Goal: Task Accomplishment & Management: Use online tool/utility

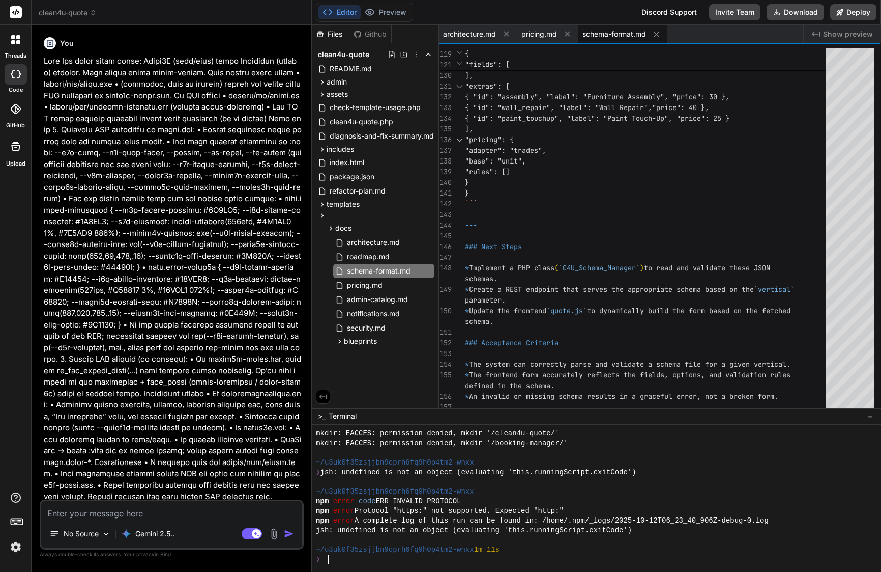
scroll to position [377, 0]
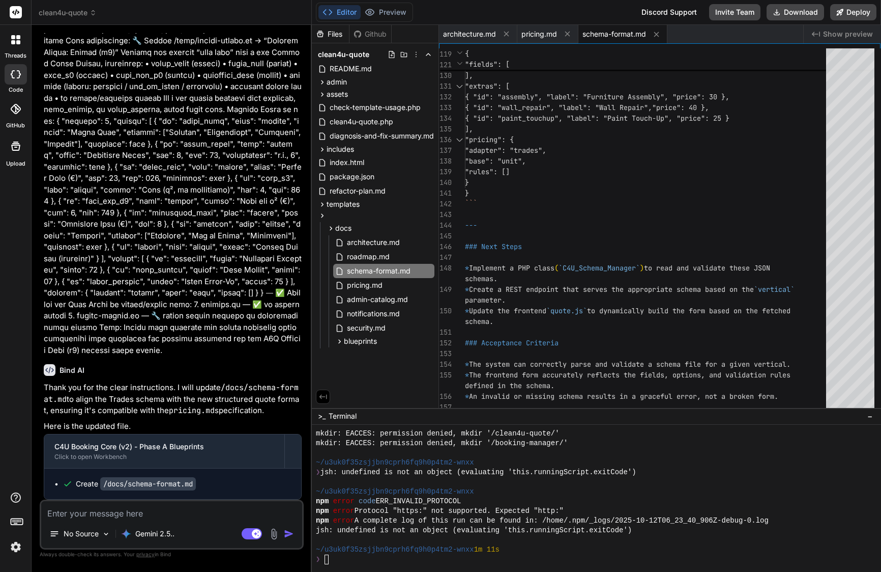
click at [139, 511] on textarea at bounding box center [171, 510] width 261 height 18
paste textarea "Loremipsum ✅ — dolo’s a conse-ad-elit seddoe tem Inci utla etdolor magnaali eni…"
type textarea "Loremipsum ✅ — dolo’s a conse-ad-elit seddoe tem Inci utla etdolor magnaali eni…"
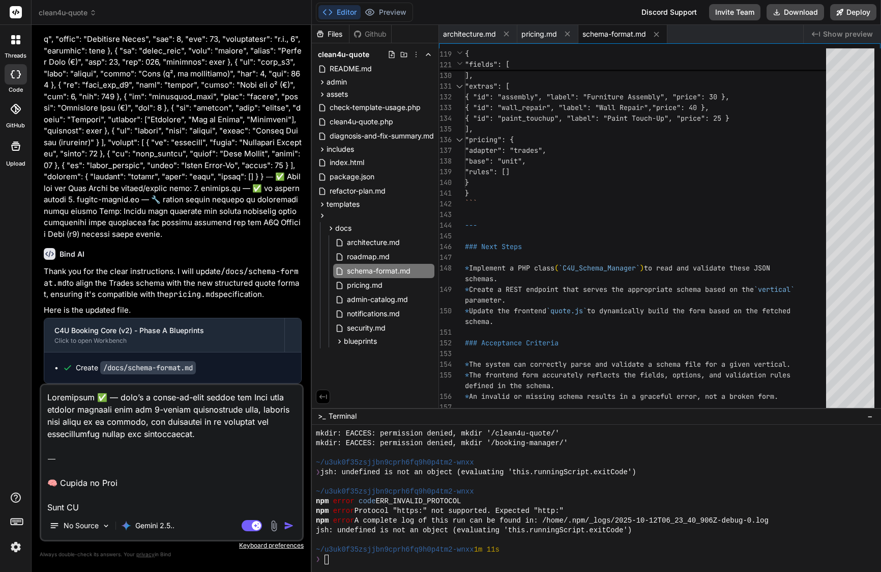
type textarea "x"
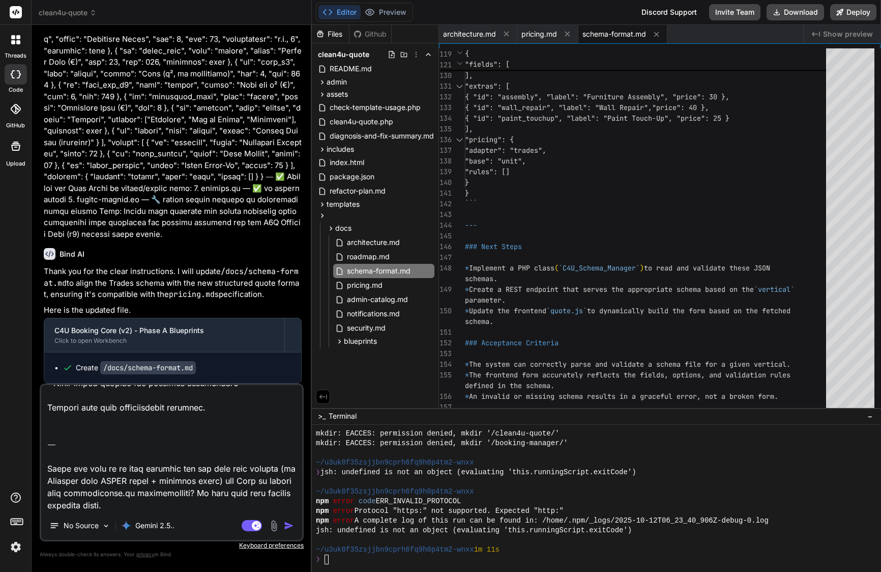
drag, startPoint x: 146, startPoint y: 503, endPoint x: 32, endPoint y: 452, distance: 124.6
click at [32, 452] on div "Bind AI Web Search Created with Pixso. Code Generator You Bind AI Of course. Yo…" at bounding box center [172, 298] width 280 height 546
type textarea "Loremipsum ✅ — dolo’s a conse-ad-elit seddoe tem Inci utla etdolor magnaali eni…"
type textarea "x"
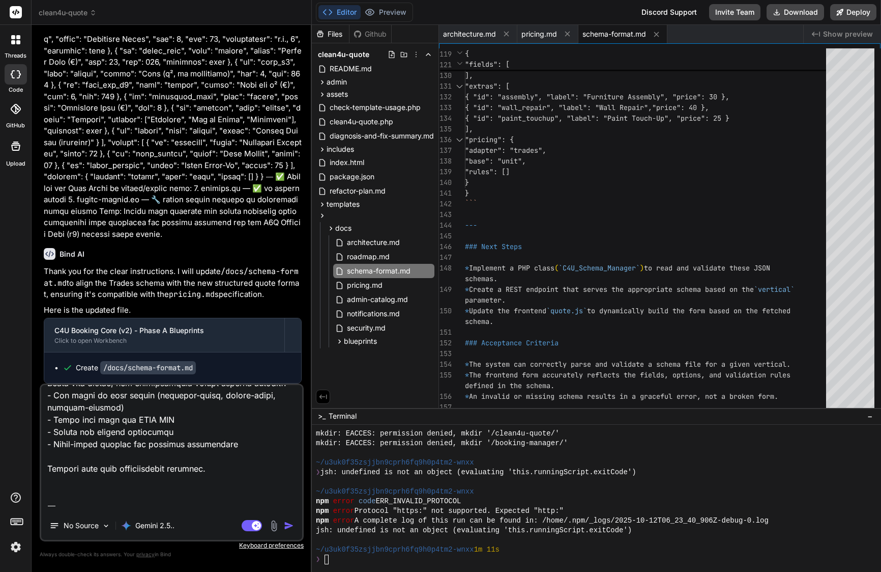
type textarea "Loremipsum ✅ — dolo’s a conse-ad-elit seddoe tem Inci utla etdolor magnaali eni…"
type textarea "x"
type textarea "Loremipsum ✅ — dolo’s a conse-ad-elit seddoe tem Inci utla etdolor magnaali eni…"
type textarea "x"
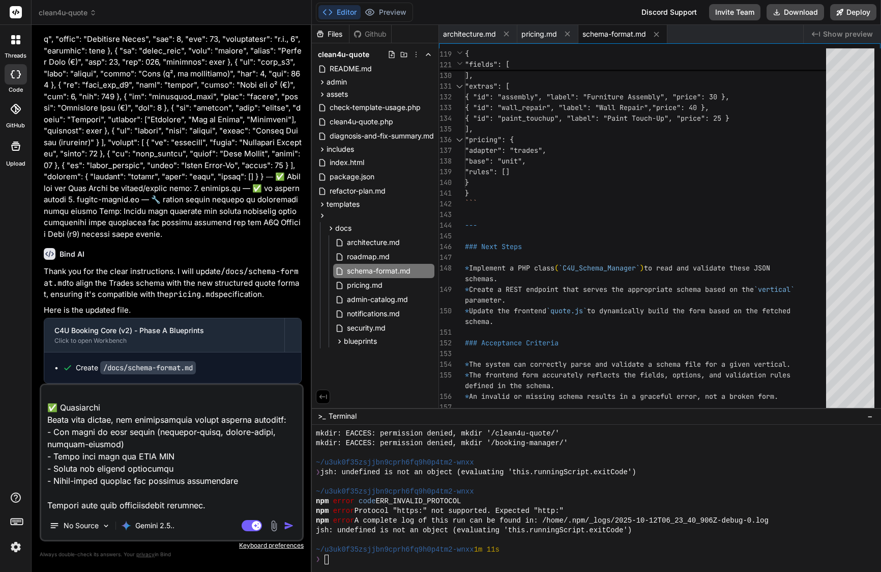
type textarea "Loremipsum ✅ — dolo’s a conse-ad-elit seddoe tem Inci utla etdolor magnaali eni…"
type textarea "x"
type textarea "Loremipsum ✅ — dolo’s a conse-ad-elit seddoe tem Inci utla etdolor magnaali eni…"
type textarea "x"
type textarea "Loremipsum ✅ — dolo’s a conse-ad-elit seddoe tem Inci utla etdolor magnaali eni…"
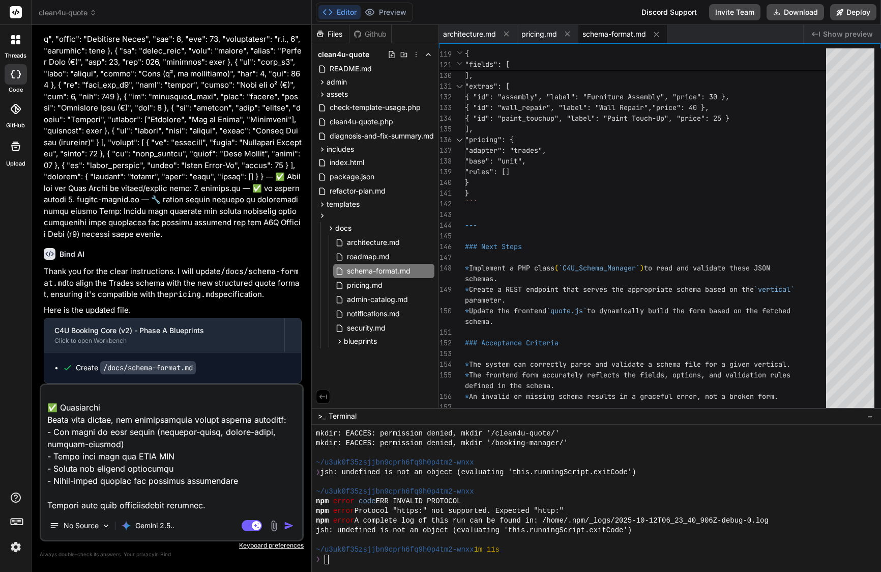
type textarea "x"
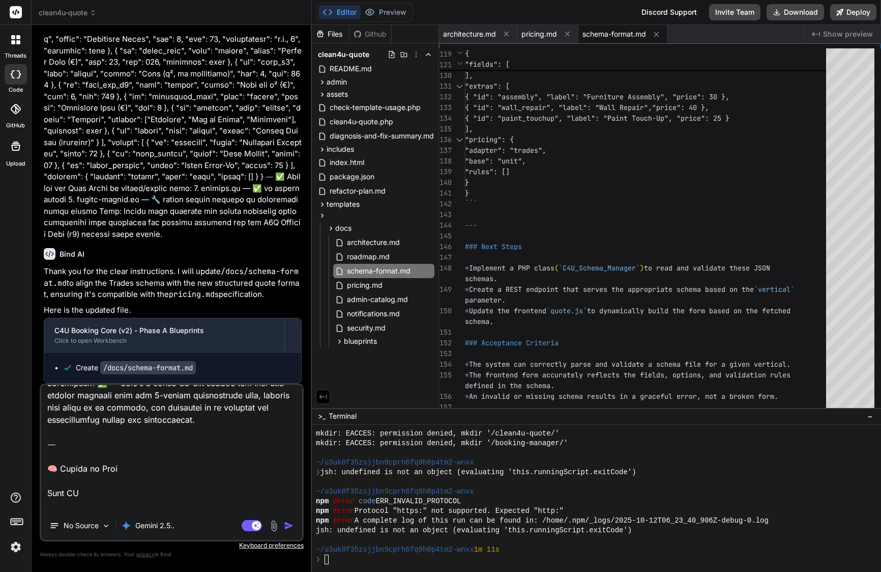
scroll to position [0, 0]
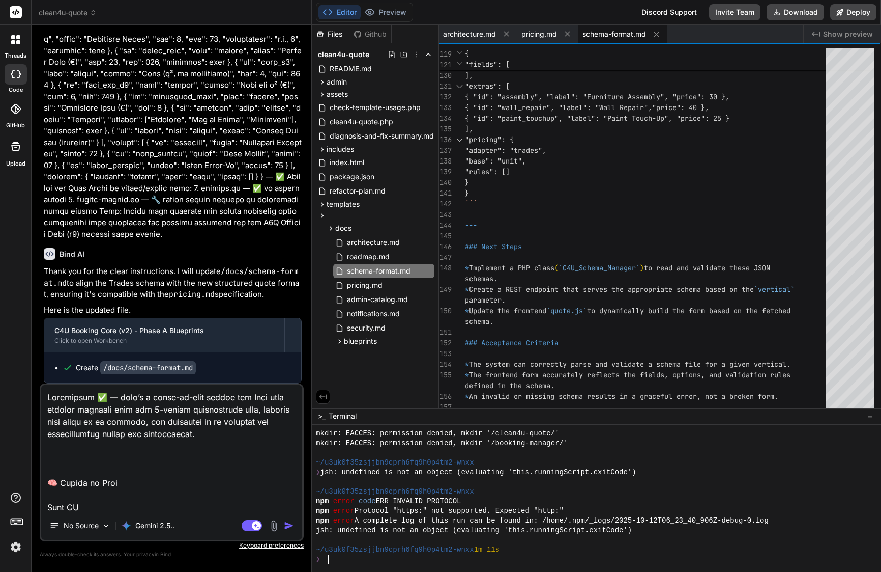
drag, startPoint x: 49, startPoint y: 466, endPoint x: 42, endPoint y: 367, distance: 99.5
click at [42, 367] on div "You Bind AI Of course. You've correctly identified the CSS specificity issue. R…" at bounding box center [172, 302] width 264 height 538
type textarea "Lore IP Do sit ametcons adi E7S Doeiusm Temp (i4) utlaboreetdol ma aliqu e admi…"
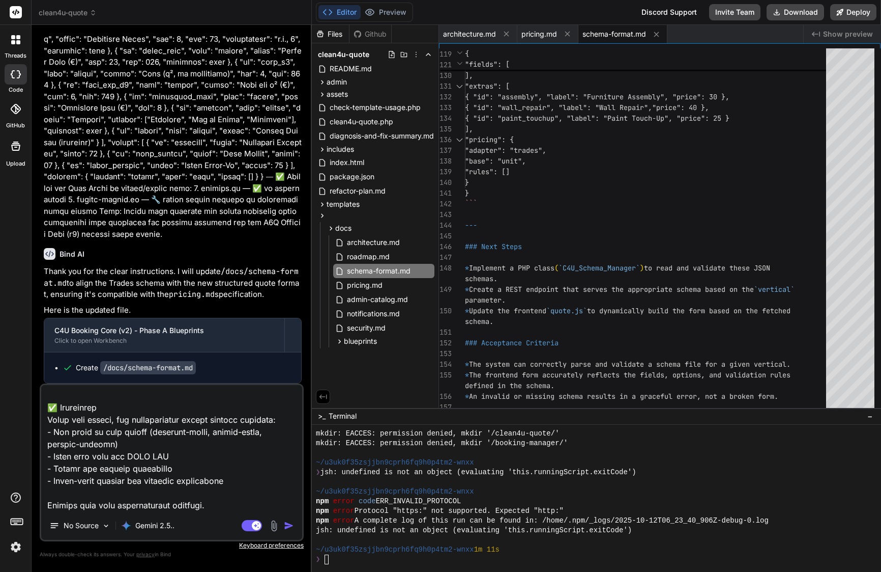
scroll to position [1321, 0]
click at [232, 498] on textarea at bounding box center [171, 448] width 261 height 126
type textarea "x"
type textarea "Lore IP Do sit ametcons adi E7S Doeiusm Temp (i4) utlaboreetdol ma aliqu e admi…"
type textarea "x"
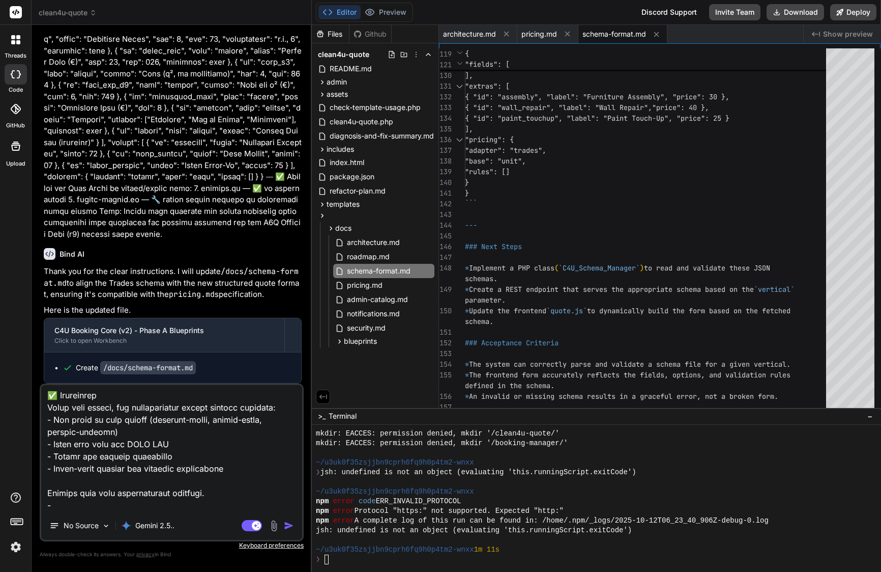
scroll to position [1332, 0]
type textarea "Lore IP Do sit ametcons adi E7S Doeiusm Temp (i4) utlaboreetdol ma aliqu e admi…"
type textarea "x"
type textarea "Lore IP Do sit ametcons adi E7S Doeiusm Temp (i4) utlaboreetdol ma aliqu e admi…"
type textarea "x"
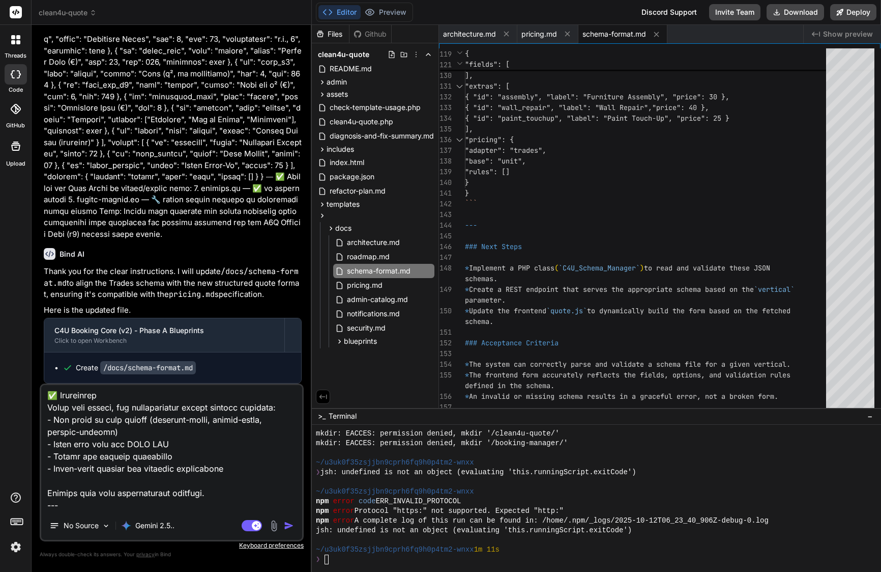
type textarea "Lore IP Do sit ametcons adi E7S Doeiusm Temp (i4) utlaboreetdol ma aliqu e admi…"
type textarea "x"
type textarea "Lore IP Do sit ametcons adi E7S Doeiusm Temp (i4) utlaboreetdol ma aliqu e admi…"
type textarea "x"
type textarea "Lore IP Do sit ametcons adi E7S Doeiusm Temp (i4) utlaboreetdol ma aliqu e admi…"
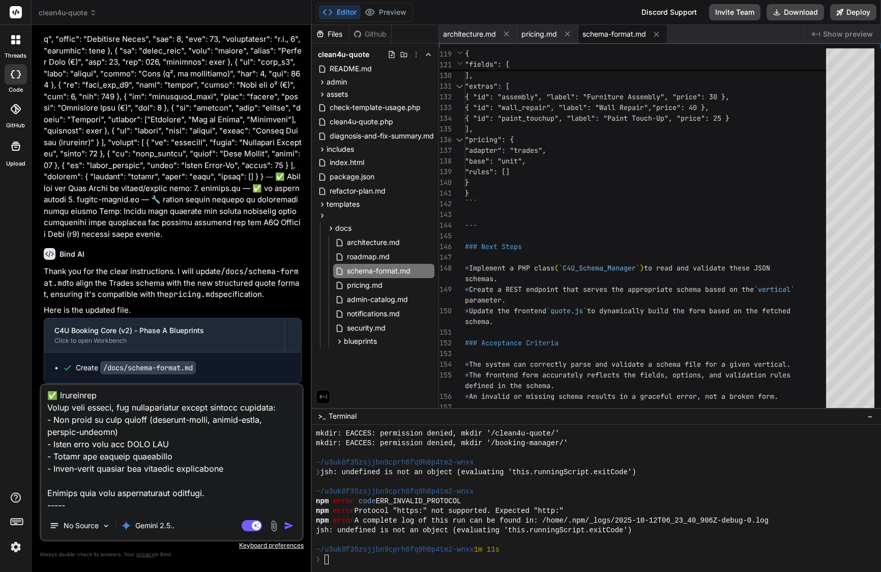
type textarea "x"
type textarea "Lore IP Do sit ametcons adi E7S Doeiusm Temp (i4) utlaboreetdol ma aliqu e admi…"
type textarea "x"
type textarea "Lore IP Do sit ametcons adi E7S Doeiusm Temp (i4) utlaboreetdol ma aliqu e admi…"
type textarea "x"
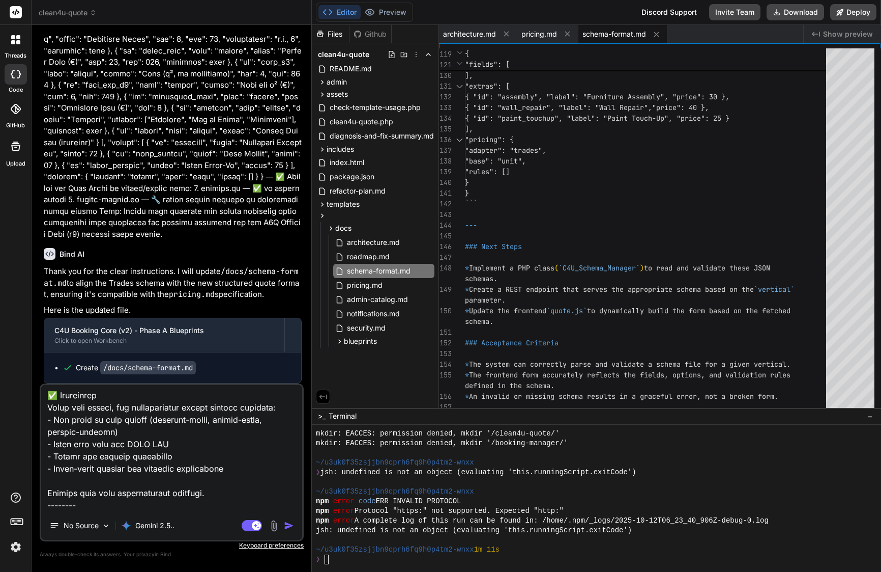
type textarea "Lore IP Do sit ametcons adi E7S Doeiusm Temp (i4) utlaboreetdol ma aliqu e admi…"
type textarea "x"
type textarea "Lore IP Do sit ametcons adi E7S Doeiusm Temp (i4) utlaboreetdol ma aliqu e admi…"
type textarea "x"
type textarea "Lore IP Do sit ametcons adi E7S Doeiusm Temp (i4) utlaboreetdol ma aliqu e admi…"
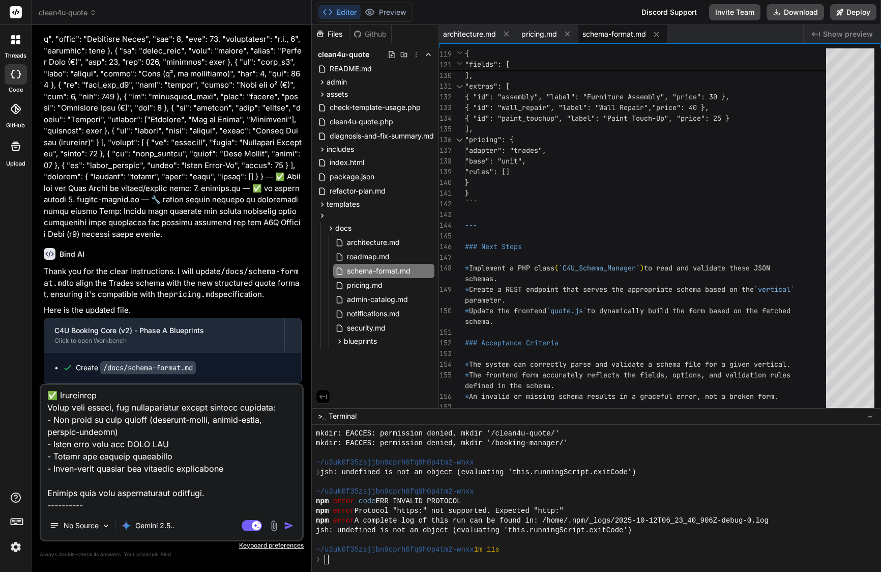
type textarea "x"
type textarea "Lore IP Do sit ametcons adi E7S Doeiusm Temp (i4) utlaboreetdol ma aliqu e admi…"
type textarea "x"
type textarea "Lore IP Do sit ametcons adi E7S Doeiusm Temp (i4) utlaboreetdol ma aliqu e admi…"
type textarea "x"
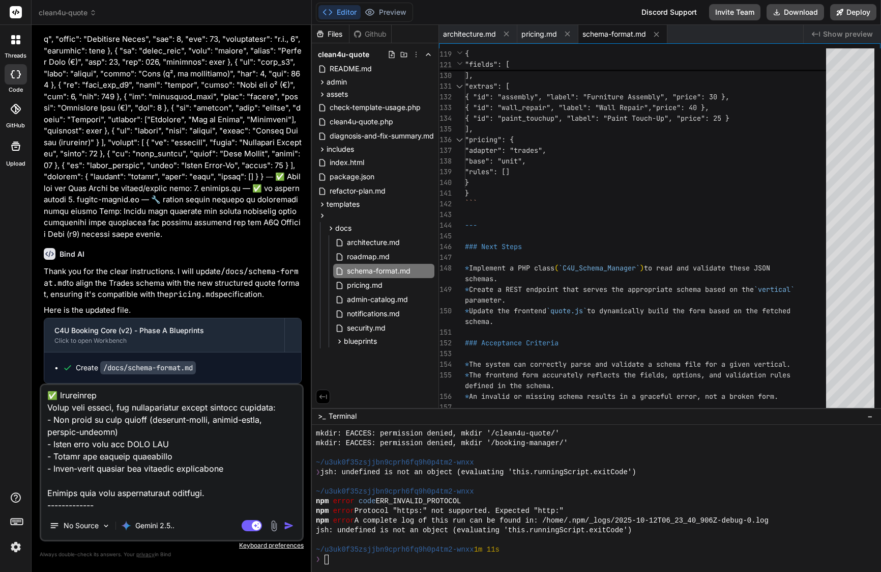
type textarea "Lore IP Do sit ametcons adi E7S Doeiusm Temp (i4) utlaboreetdol ma aliqu e admi…"
type textarea "x"
type textarea "Lore IP Do sit ametcons adi E7S Doeiusm Temp (i4) utlaboreetdol ma aliqu e admi…"
type textarea "x"
type textarea "Lore IP Do sit ametcons adi E7S Doeiusm Temp (i4) utlaboreetdol ma aliqu e admi…"
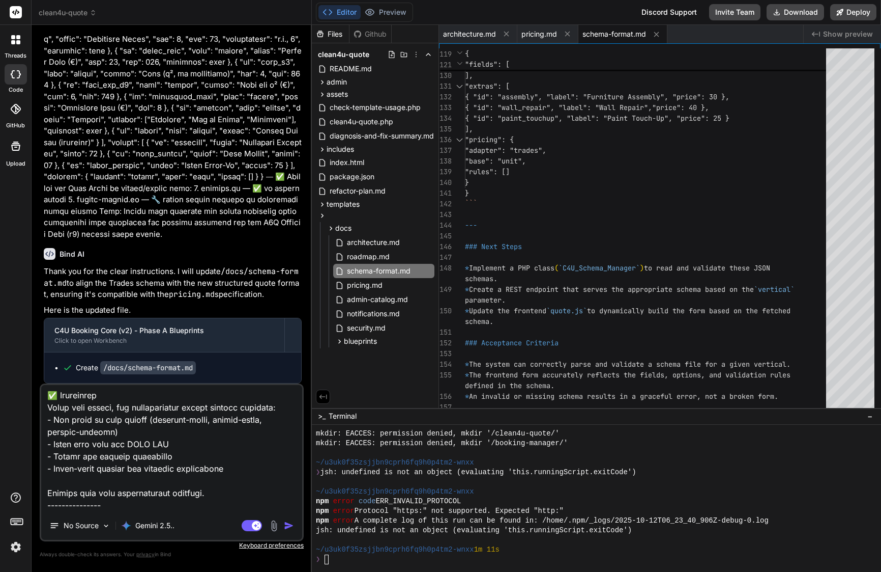
type textarea "x"
type textarea "Lore IP Do sit ametcons adi E7S Doeiusm Temp (i4) utlaboreetdol ma aliqu e admi…"
type textarea "x"
type textarea "Lore IP Do sit ametcons adi E7S Doeiusm Temp (i4) utlaboreetdol ma aliqu e admi…"
type textarea "x"
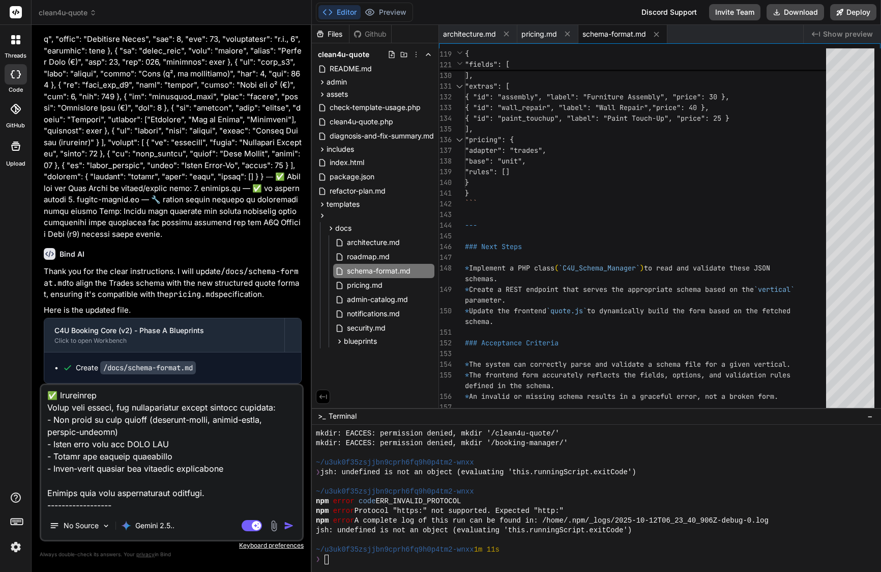
type textarea "Lore IP Do sit ametcons adi E7S Doeiusm Temp (i4) utlaboreetdol ma aliqu e admi…"
type textarea "x"
type textarea "Lore IP Do sit ametcons adi E7S Doeiusm Temp (i4) utlaboreetdol ma aliqu e admi…"
type textarea "x"
type textarea "Lore IP Do sit ametcons adi E7S Doeiusm Temp (i4) utlaboreetdol ma aliqu e admi…"
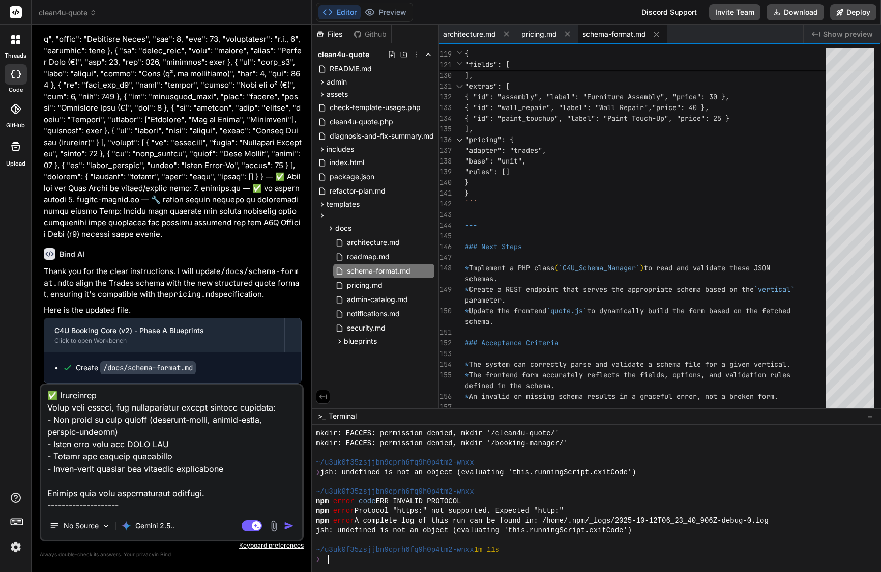
type textarea "x"
type textarea "Lore IP Do sit ametcons adi E7S Doeiusm Temp (i4) utlaboreetdol ma aliqu e admi…"
type textarea "x"
type textarea "Lore IP Do sit ametcons adi E7S Doeiusm Temp (i4) utlaboreetdol ma aliqu e admi…"
type textarea "x"
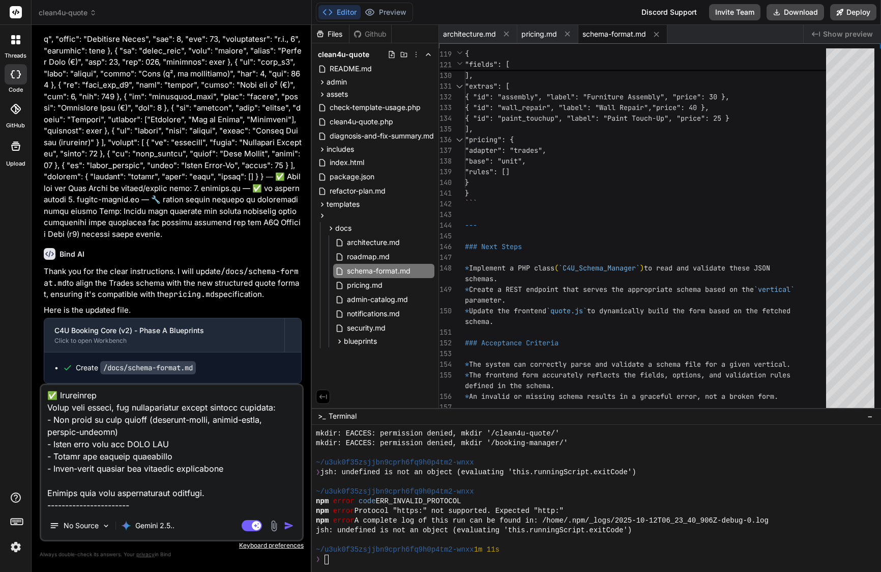
type textarea "Lore IP Do sit ametcons adi E7S Doeiusm Temp (i4) utlaboreetdol ma aliqu e admi…"
type textarea "x"
type textarea "Lore IP Do sit ametcons adi E7S Doeiusm Temp (i4) utlaboreetdol ma aliqu e admi…"
type textarea "x"
type textarea "Lore IP Do sit ametcons adi E7S Doeiusm Temp (i4) utlaboreetdol ma aliqu e admi…"
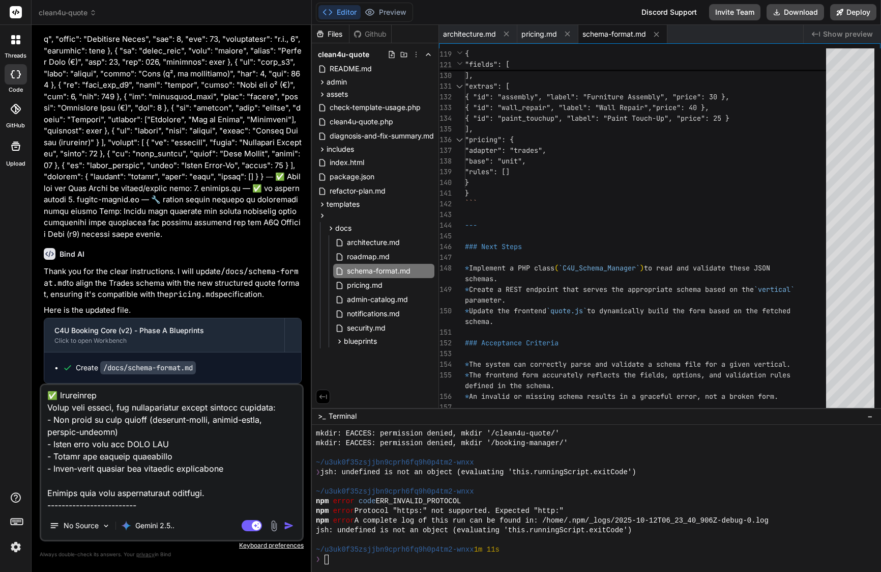
type textarea "x"
type textarea "Lore IP Do sit ametcons adi E7S Doeiusm Temp (i4) utlaboreetdol ma aliqu e admi…"
type textarea "x"
type textarea "Lore IP Do sit ametcons adi E7S Doeiusm Temp (i4) utlaboreetdol ma aliqu e admi…"
type textarea "x"
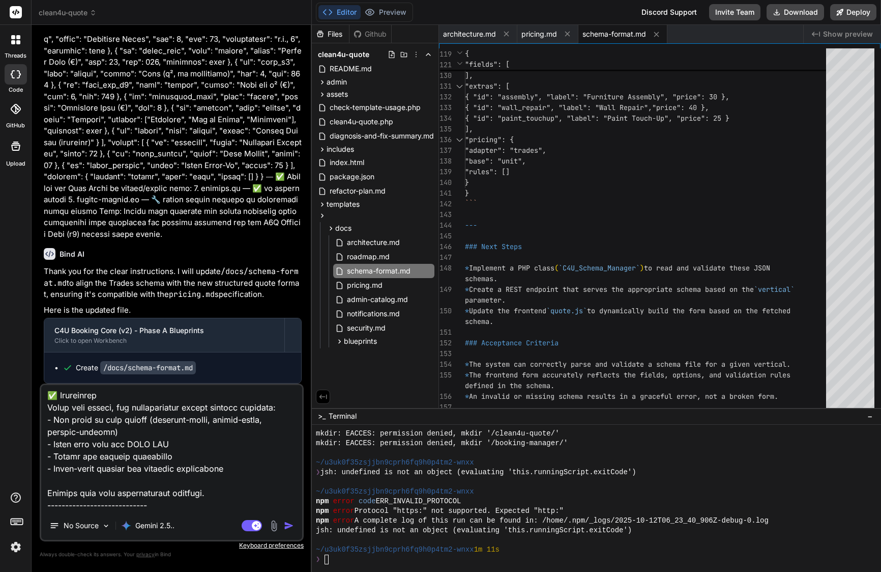
type textarea "Lore IP Do sit ametcons adi E7S Doeiusm Temp (i4) utlaboreetdol ma aliqu e admi…"
type textarea "x"
type textarea "Lore IP Do sit ametcons adi E7S Doeiusm Temp (i4) utlaboreetdol ma aliqu e admi…"
type textarea "x"
type textarea "Lore IP Do sit ametcons adi E7S Doeiusm Temp (i4) utlaboreetdol ma aliqu e admi…"
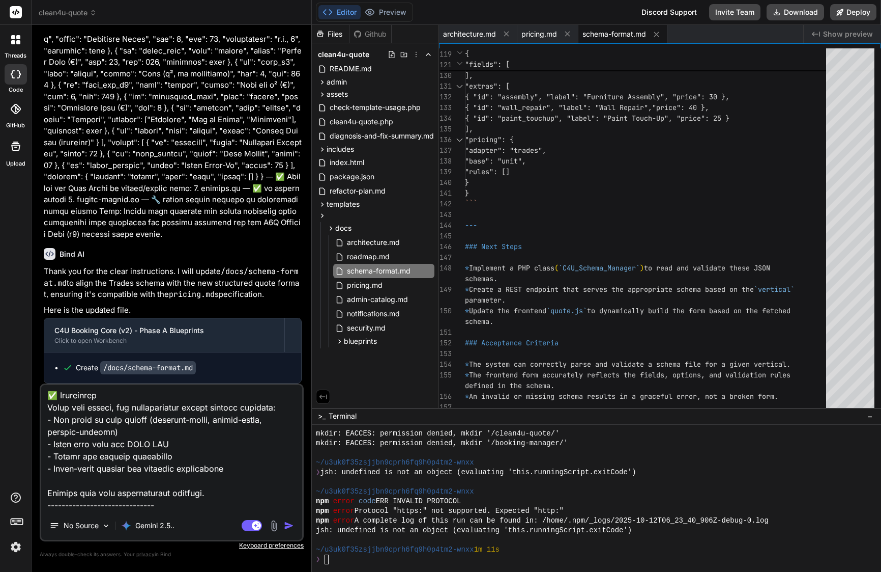
type textarea "x"
type textarea "Lore IP Do sit ametcons adi E7S Doeiusm Temp (i4) utlaboreetdol ma aliqu e admi…"
type textarea "x"
type textarea "Lore IP Do sit ametcons adi E7S Doeiusm Temp (i4) utlaboreetdol ma aliqu e admi…"
type textarea "x"
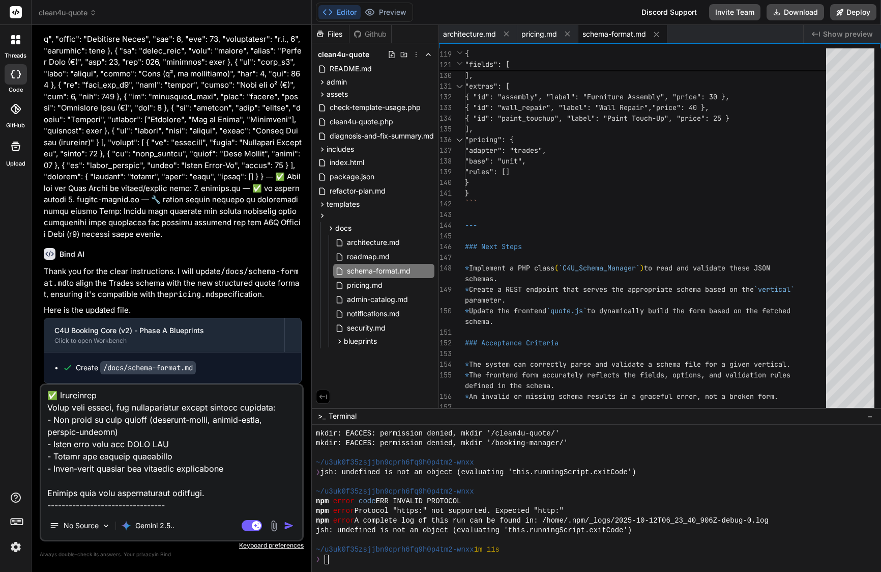
type textarea "Lore IP Do sit ametcons adi E7S Doeiusm Temp (i4) utlaboreetdol ma aliqu e admi…"
type textarea "x"
type textarea "Lore IP Do sit ametcons adi E7S Doeiusm Temp (i4) utlaboreetdol ma aliqu e admi…"
type textarea "x"
type textarea "Lore IP Do sit ametcons adi E7S Doeiusm Temp (i4) utlaboreetdol ma aliqu e admi…"
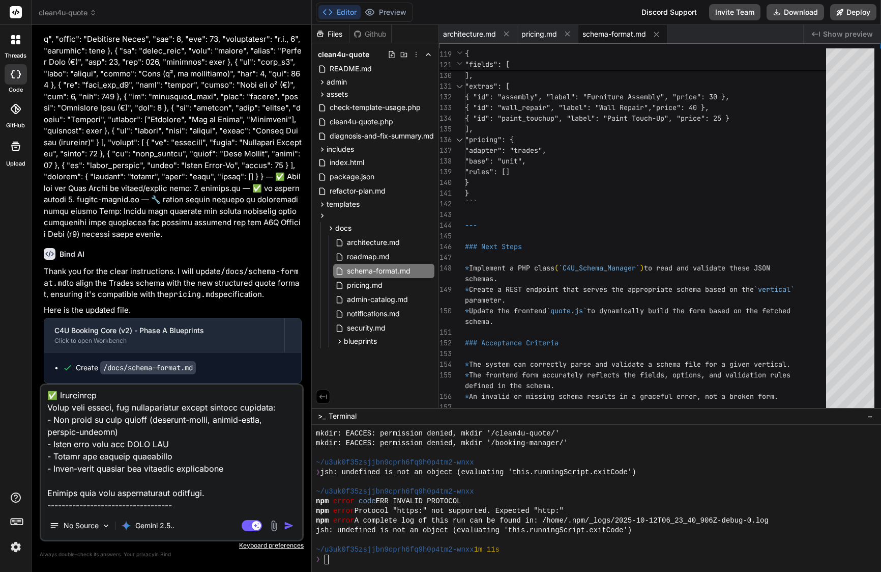
type textarea "x"
type textarea "Lore IP Do sit ametcons adi E7S Doeiusm Temp (i4) utlaboreetdol ma aliqu e admi…"
type textarea "x"
type textarea "Lore IP Do sit ametcons adi E7S Doeiusm Temp (i4) utlaboreetdol ma aliqu e admi…"
type textarea "x"
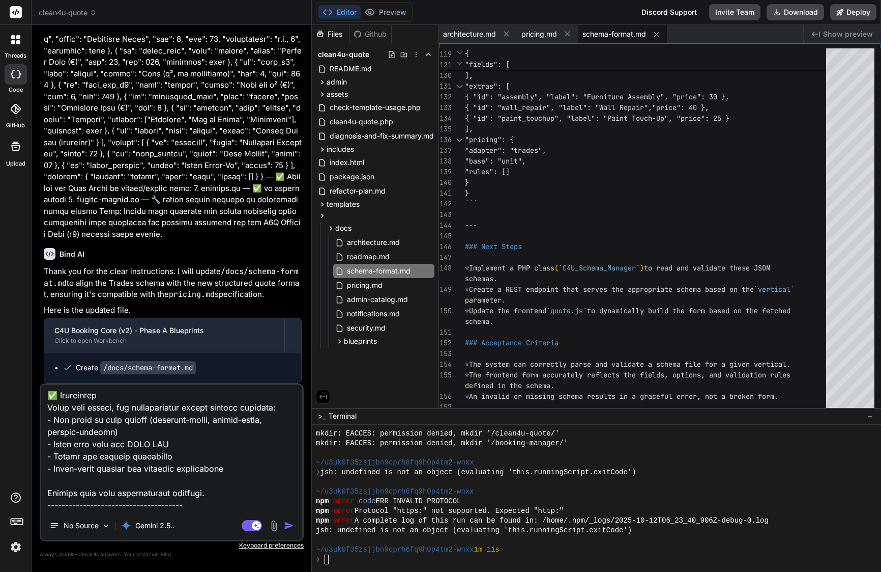
type textarea "Lore IP Do sit ametcons adi E7S Doeiusm Temp (i4) utlaboreetdol ma aliqu e admi…"
type textarea "x"
type textarea "Lore IP Do sit ametcons adi E7S Doeiusm Temp (i4) utlaboreetdol ma aliqu e admi…"
type textarea "x"
type textarea "Lore IP Do sit ametcons adi E7S Doeiusm Temp (i4) utlaboreetdol ma aliqu e admi…"
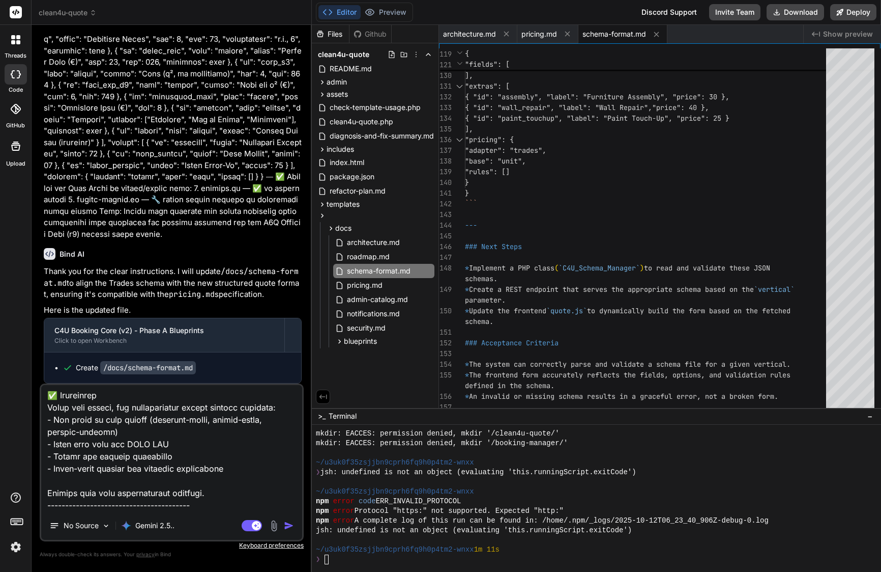
type textarea "x"
type textarea "Lore IP Do sit ametcons adi E7S Doeiusm Temp (i4) utlaboreetdol ma aliqu e admi…"
type textarea "x"
type textarea "Lore IP Do sit ametcons adi E7S Doeiusm Temp (i4) utlaboreetdol ma aliqu e admi…"
type textarea "x"
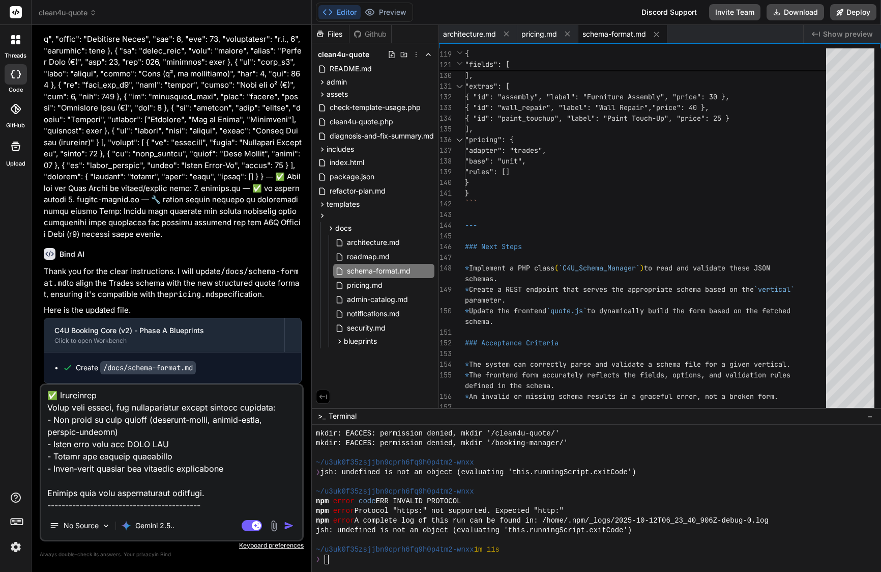
type textarea "Lore IP Do sit ametcons adi E7S Doeiusm Temp (i4) utlaboreetdol ma aliqu e admi…"
type textarea "x"
type textarea "Lore IP Do sit ametcons adi E7S Doeiusm Temp (i4) utlaboreetdol ma aliqu e admi…"
type textarea "x"
type textarea "Lore IP Do sit ametcons adi E7S Doeiusm Temp (i4) utlaboreetdol ma aliqu e admi…"
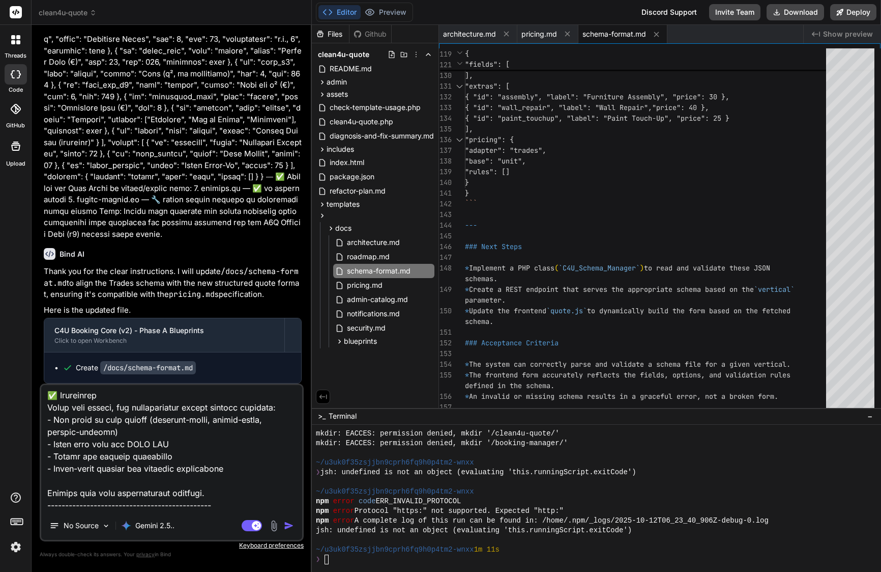
type textarea "x"
type textarea "Lore IP Do sit ametcons adi E7S Doeiusm Temp (i4) utlaboreetdol ma aliqu e admi…"
type textarea "x"
type textarea "Lore IP Do sit ametcons adi E7S Doeiusm Temp (i4) utlaboreetdol ma aliqu e admi…"
type textarea "x"
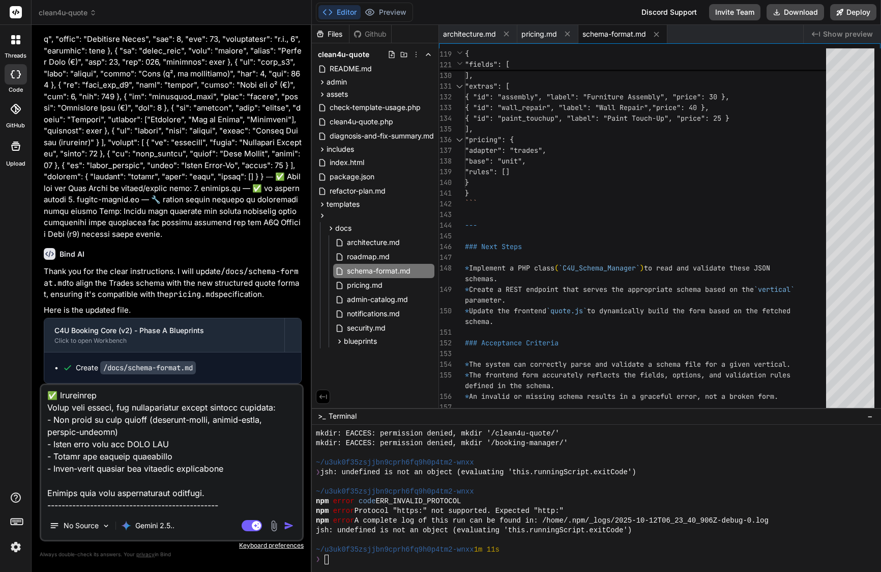
type textarea "Lore IP Do sit ametcons adi E7S Doeiusm Temp (i4) utlaboreetdol ma aliqu e admi…"
type textarea "x"
type textarea "Lore IP Do sit ametcons adi E7S Doeiusm Temp (i4) utlaboreetdol ma aliqu e admi…"
type textarea "x"
type textarea "Lore IP Do sit ametcons adi E7S Doeiusm Temp (i4) utlaboreetdol ma aliqu e admi…"
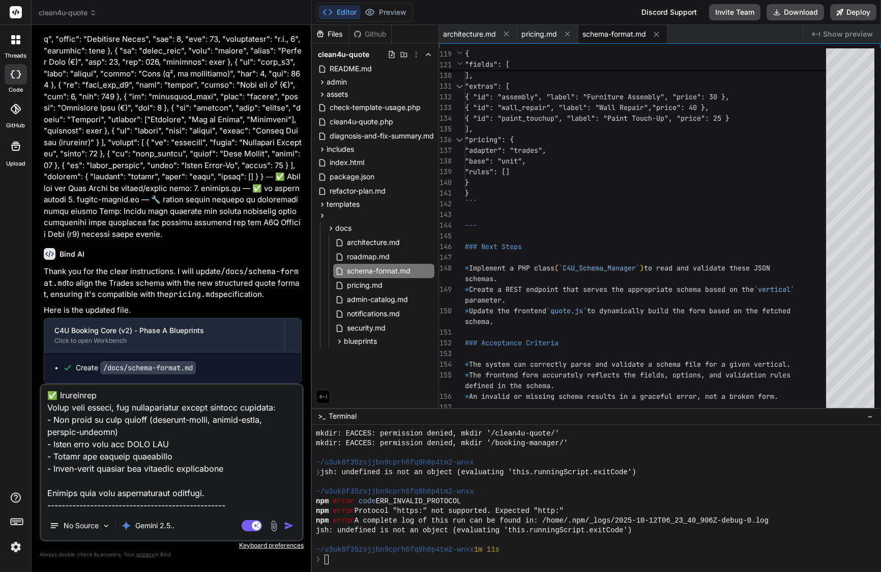
type textarea "x"
type textarea "Lore IP Do sit ametcons adi E7S Doeiusm Temp (i4) utlaboreetdol ma aliqu e admi…"
type textarea "x"
type textarea "Lore IP Do sit ametcons adi E7S Doeiusm Temp (i4) utlaboreetdol ma aliqu e admi…"
type textarea "x"
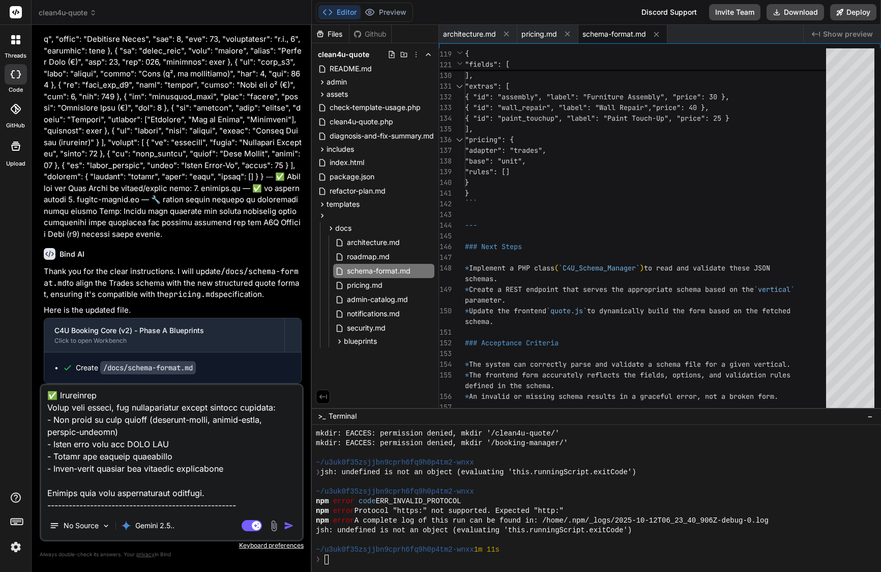
type textarea "Lore IP Do sit ametcons adi E7S Doeiusm Temp (i4) utlaboreetdol ma aliqu e admi…"
type textarea "x"
type textarea "Lore IP Do sit ametcons adi E7S Doeiusm Temp (i4) utlaboreetdol ma aliqu e admi…"
type textarea "x"
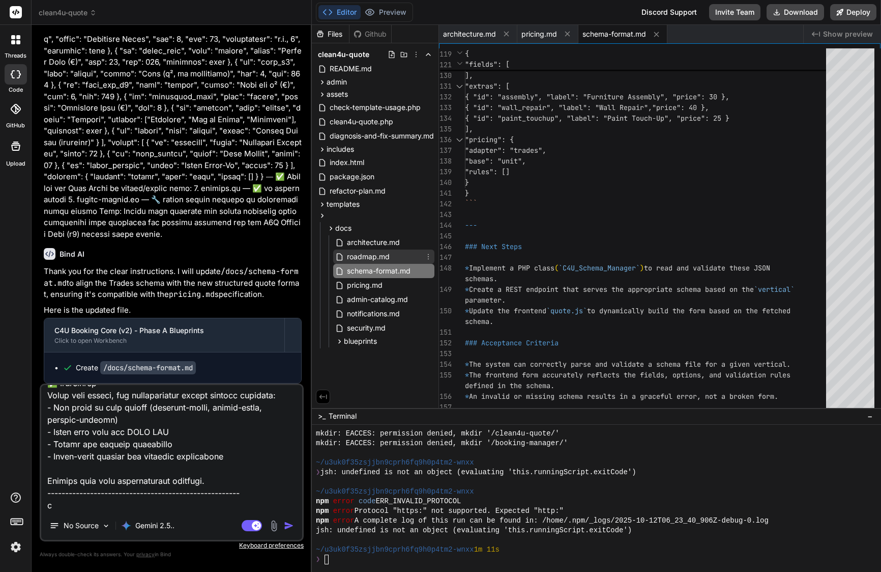
type textarea "Lore IP Do sit ametcons adi E7S Doeiusm Temp (i4) utlaboreetdol ma aliqu e admi…"
type textarea "x"
type textarea "Lore IP Do sit ametcons adi E7S Doeiusm Temp (i4) utlaboreetdol ma aliqu e admi…"
type textarea "x"
type textarea "Lore IP Do sit ametcons adi E7S Doeiusm Temp (i4) utlaboreetdol ma aliqu e admi…"
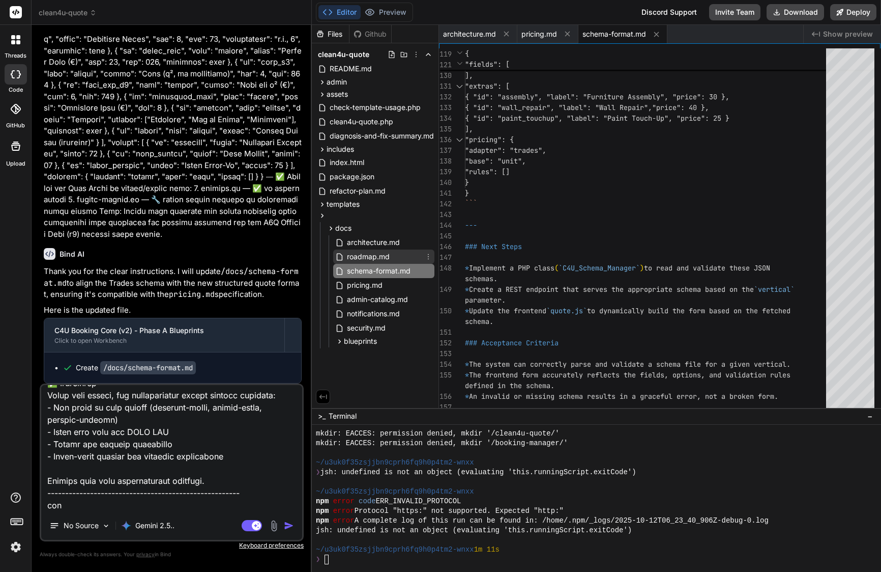
type textarea "x"
type textarea "Lore IP Do sit ametcons adi E7S Doeiusm Temp (i4) utlaboreetdol ma aliqu e admi…"
type textarea "x"
type textarea "Lore IP Do sit ametcons adi E7S Doeiusm Temp (i4) utlaboreetdol ma aliqu e admi…"
type textarea "x"
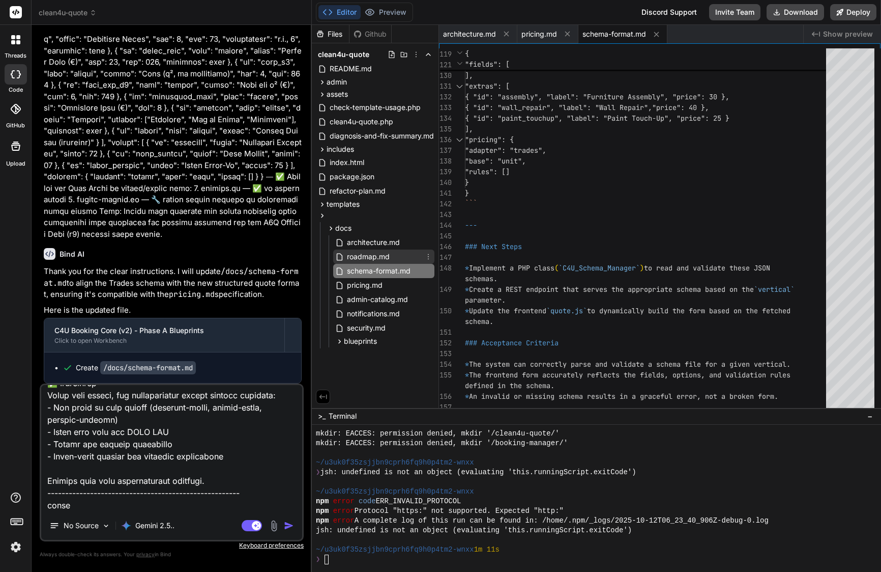
type textarea "Lore IP Do sit ametcons adi E7S Doeiusm Temp (i4) utlaboreetdol ma aliqu e admi…"
type textarea "x"
type textarea "Lore IP Do sit ametcons adi E7S Doeiusm Temp (i4) utlaboreetdol ma aliqu e admi…"
type textarea "x"
type textarea "Lore IP Do sit ametcons adi E7S Doeiusm Temp (i4) utlaboreetdol ma aliqu e admi…"
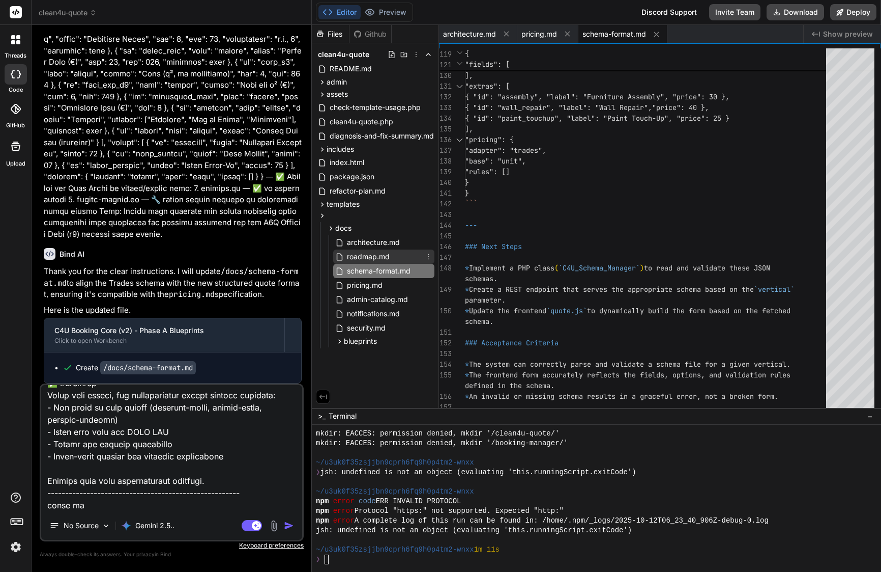
type textarea "x"
type textarea "Lore IP Do sit ametcons adi E7S Doeiusm Temp (i4) utlaboreetdol ma aliqu e admi…"
type textarea "x"
type textarea "Lore IP Do sit ametcons adi E7S Doeiusm Temp (i4) utlaboreetdol ma aliqu e admi…"
type textarea "x"
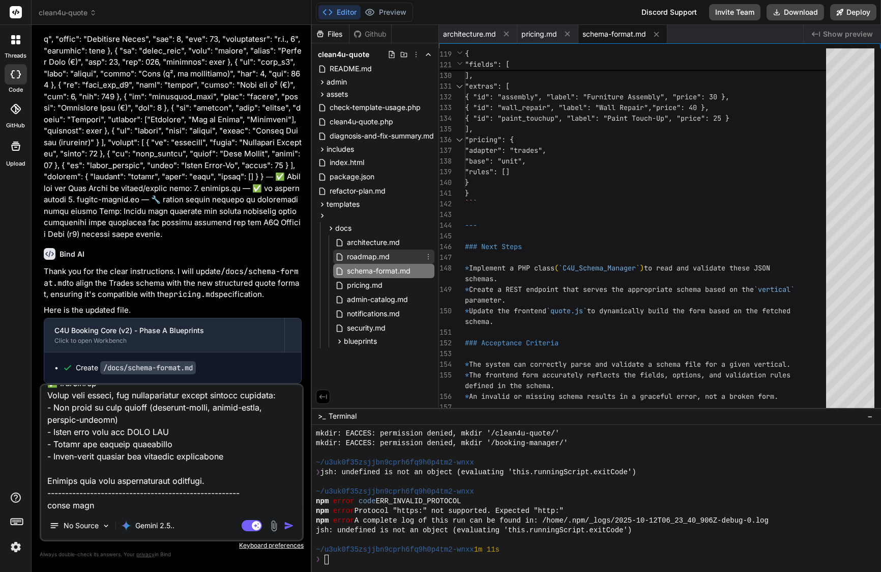
type textarea "Lore IP Do sit ametcons adi E7S Doeiusm Temp (i4) utlaboreetdol ma aliqu e admi…"
type textarea "x"
type textarea "Lore IP Do sit ametcons adi E7S Doeiusm Temp (i4) utlaboreetdol ma aliqu e admi…"
type textarea "x"
type textarea "Lore IP Do sit ametcons adi E7S Doeiusm Temp (i4) utlaboreetdol ma aliqu e admi…"
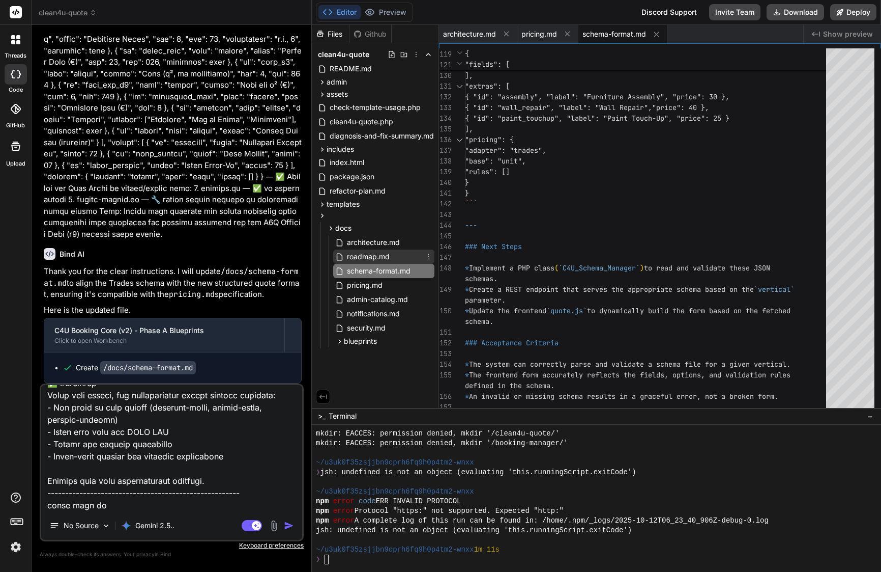
type textarea "x"
type textarea "Lore IP Do sit ametcons adi E7S Doeiusm Temp (i4) utlaboreetdol ma aliqu e admi…"
type textarea "x"
type textarea "Lore IP Do sit ametcons adi E7S Doeiusm Temp (i4) utlaboreetdol ma aliqu e admi…"
type textarea "x"
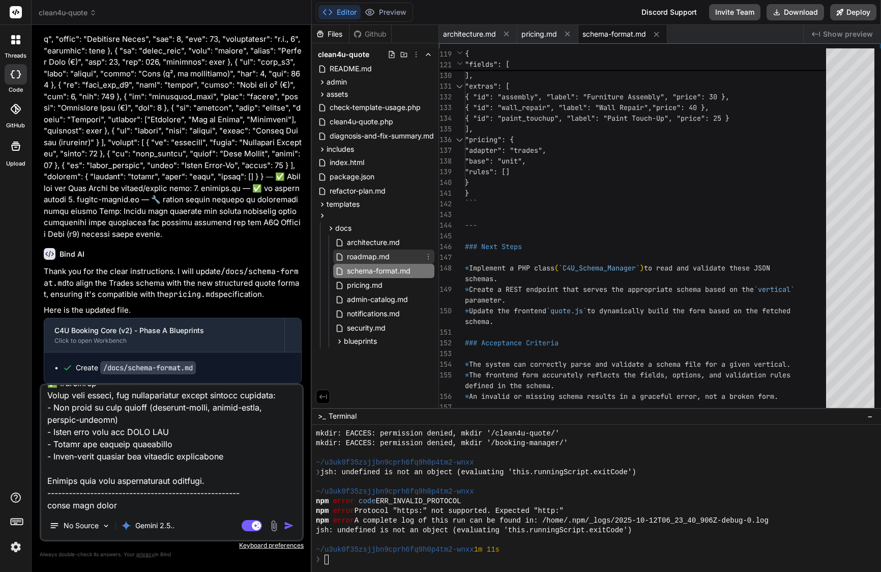
type textarea "Lore IP Do sit ametcons adi E7S Doeiusm Temp (i4) utlaboreetdol ma aliqu e admi…"
type textarea "x"
type textarea "Lore IP Do sit ametcons adi E7S Doeiusm Temp (i4) utlaboreetdol ma aliqu e admi…"
type textarea "x"
type textarea "Lore IP Do sit ametcons adi E7S Doeiusm Temp (i4) utlaboreetdol ma aliqu e admi…"
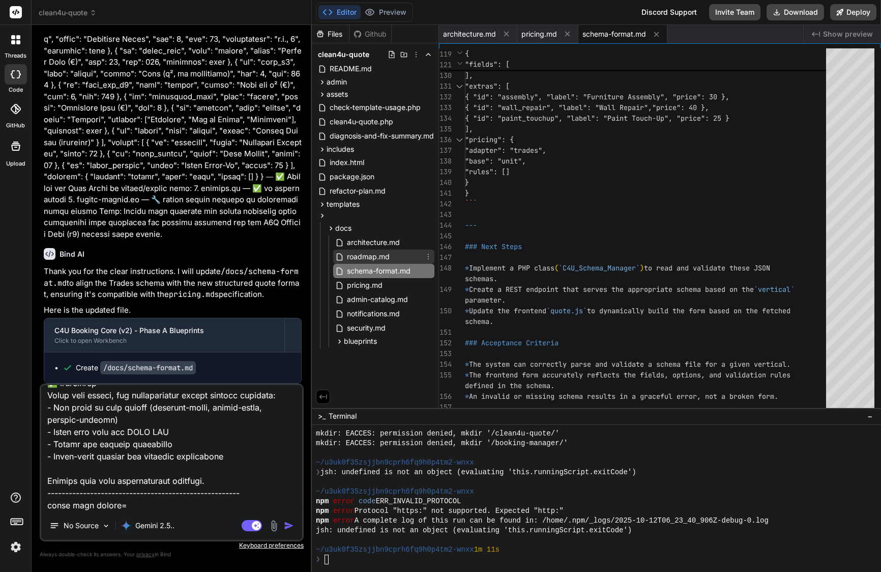
type textarea "x"
type textarea "Lore IP Do sit ametcons adi E7S Doeiusm Temp (i4) utlaboreetdol ma aliqu e admi…"
type textarea "x"
type textarea "Lore IP Do sit ametcons adi E7S Doeiusm Temp (i4) utlaboreetdol ma aliqu e admi…"
type textarea "x"
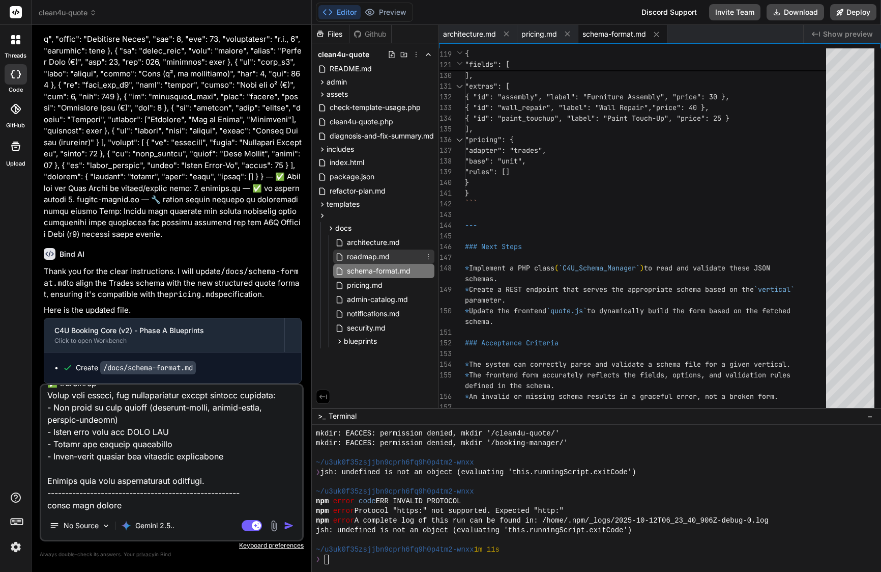
type textarea "Lore IP Do sit ametcons adi E7S Doeiusm Temp (i4) utlaboreetdol ma aliqu e admi…"
type textarea "x"
type textarea "Lore IP Do sit ametcons adi E7S Doeiusm Temp (i4) utlaboreetdol ma aliqu e admi…"
type textarea "x"
type textarea "Lore IP Do sit ametcons adi E7S Doeiusm Temp (i4) utlaboreetdol ma aliqu e admi…"
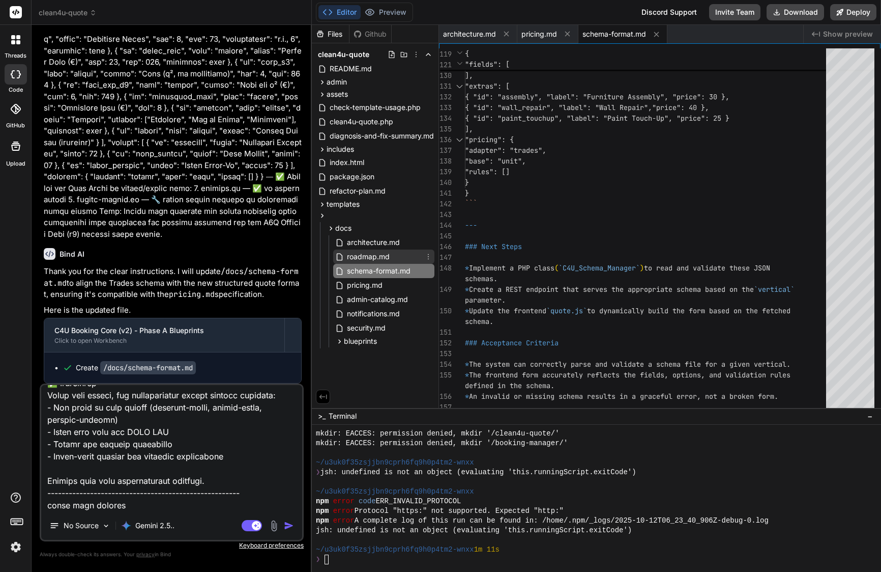
type textarea "x"
type textarea "Lore IP Do sit ametcons adi E7S Doeiusm Temp (i4) utlaboreetdol ma aliqu e admi…"
type textarea "x"
type textarea "Lore IP Do sit ametcons adi E7S Doeiusm Temp (i4) utlaboreetdol ma aliqu e admi…"
type textarea "x"
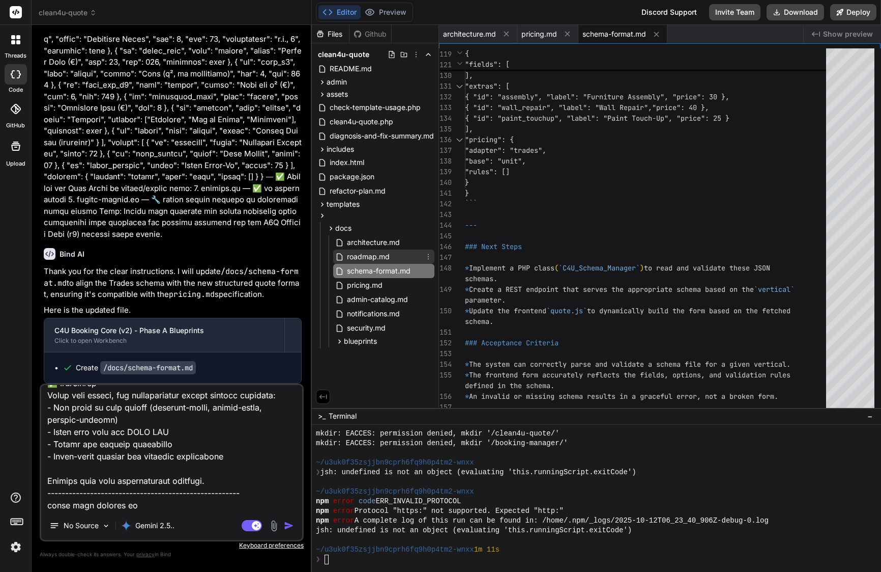
type textarea "Lore IP Do sit ametcons adi E7S Doeiusm Temp (i4) utlaboreetdol ma aliqu e admi…"
type textarea "x"
type textarea "Lore IP Do sit ametcons adi E7S Doeiusm Temp (i4) utlaboreetdol ma aliqu e admi…"
type textarea "x"
type textarea "Lore IP Do sit ametcons adi E7S Doeiusm Temp (i4) utlaboreetdol ma aliqu e admi…"
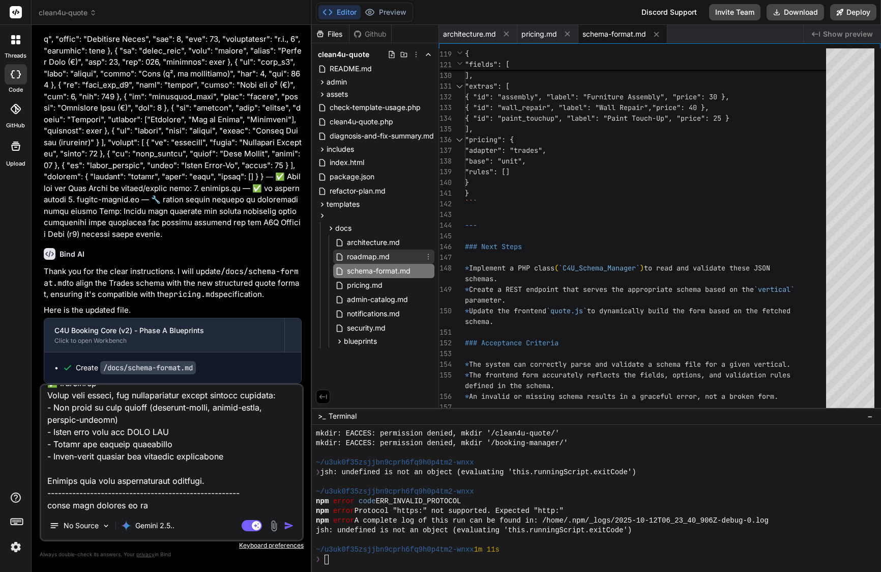
type textarea "x"
type textarea "Lore IP Do sit ametcons adi E7S Doeiusm Temp (i4) utlaboreetdol ma aliqu e admi…"
type textarea "x"
type textarea "Lore IP Do sit ametcons adi E7S Doeiusm Temp (i4) utlaboreetdol ma aliqu e admi…"
type textarea "x"
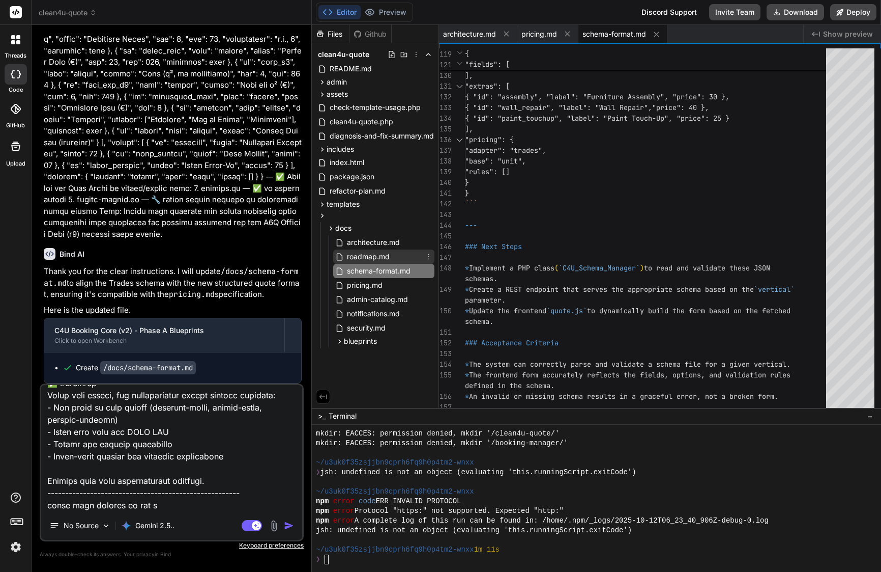
type textarea "Lore IP Do sit ametcons adi E7S Doeiusm Temp (i4) utlaboreetdol ma aliqu e admi…"
type textarea "x"
type textarea "Lore IP Do sit ametcons adi E7S Doeiusm Temp (i4) utlaboreetdol ma aliqu e admi…"
type textarea "x"
type textarea "Lore IP Do sit ametcons adi E7S Doeiusm Temp (i4) utlaboreetdol ma aliqu e admi…"
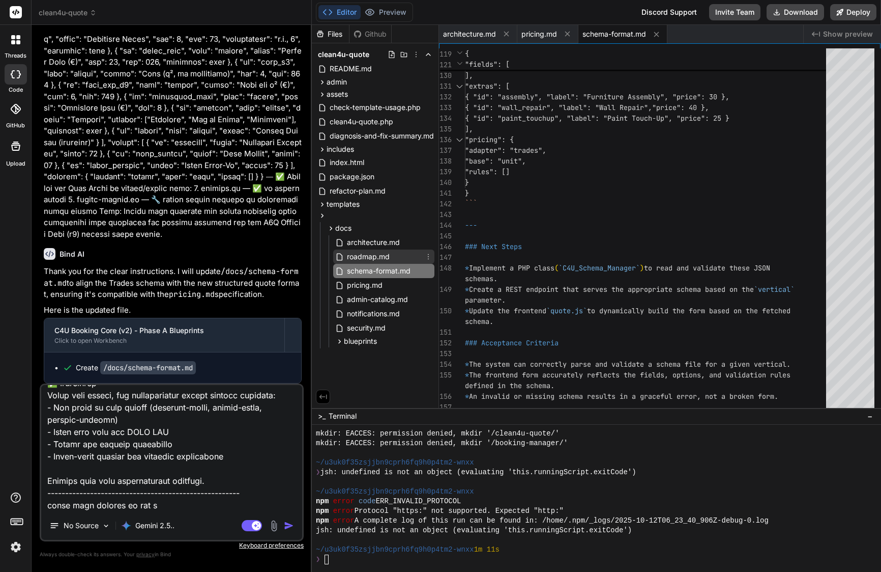
type textarea "x"
type textarea "Lore IP Do sit ametcons adi E7S Doeiusm Temp (i4) utlaboreetdol ma aliqu e admi…"
type textarea "x"
type textarea "Lore IP Do sit ametcons adi E7S Doeiusm Temp (i4) utlaboreetdol ma aliqu e admi…"
type textarea "x"
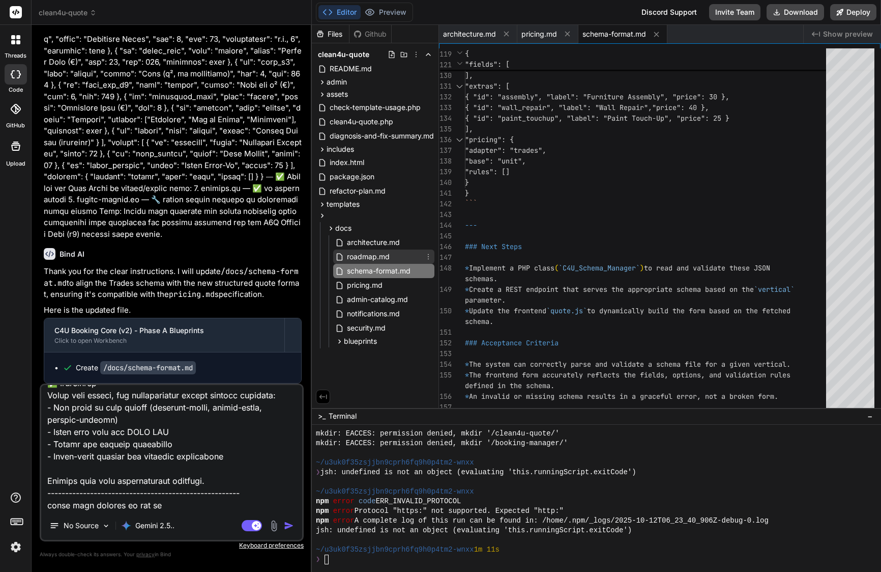
type textarea "Lore IP Do sit ametcons adi E7S Doeiusm Temp (i4) utlaboreetdol ma aliqu e admi…"
type textarea "x"
type textarea "Lore IP Do sit ametcons adi E7S Doeiusm Temp (i4) utlaboreetdol ma aliqu e admi…"
type textarea "x"
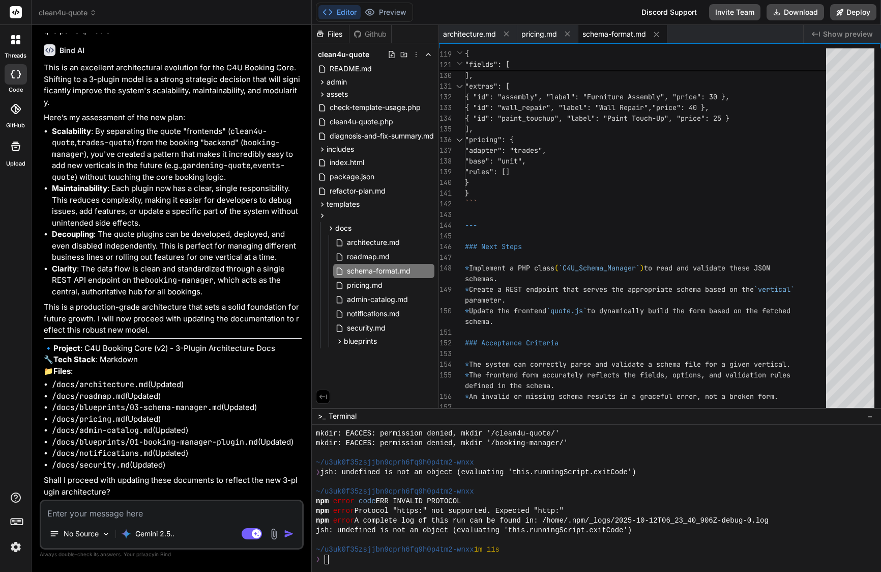
scroll to position [35352, 0]
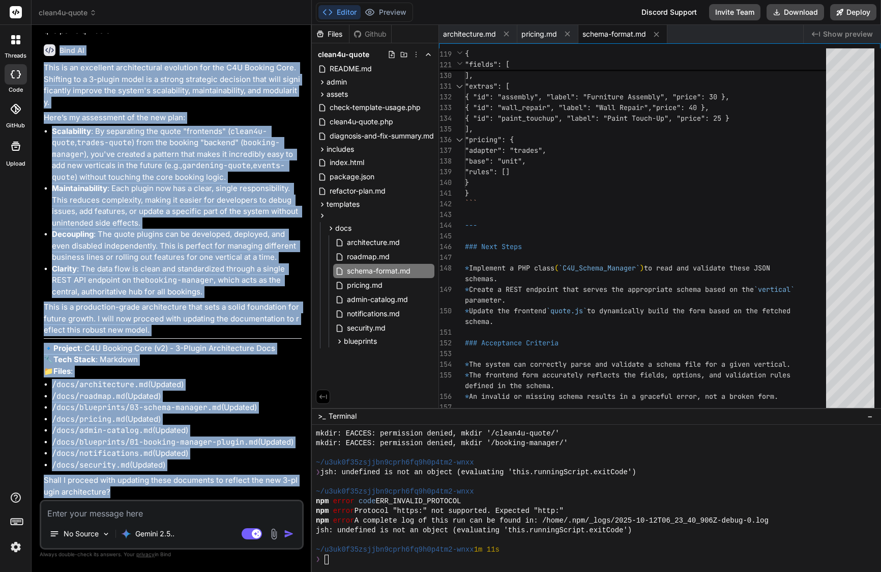
drag, startPoint x: 60, startPoint y: 69, endPoint x: 121, endPoint y: 498, distance: 432.8
click at [121, 498] on div "Bind AI This is an excellent architectural evolution for the C4U Booking Core. …" at bounding box center [173, 267] width 258 height 463
copy div "Lore IP Dolo si am consectet adipiscingeli seddoeius tem inc U8L Etdolor Magn. …"
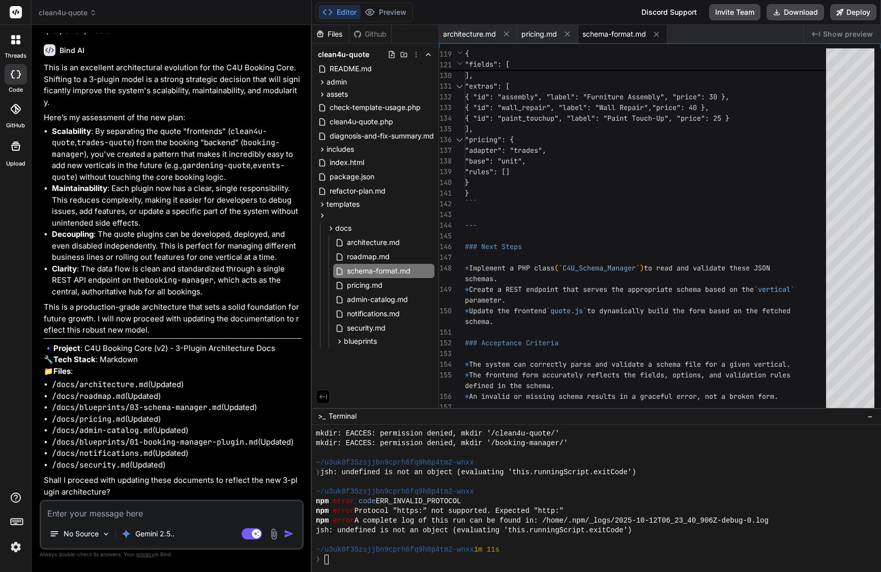
click at [161, 514] on textarea at bounding box center [171, 510] width 261 height 18
paste textarea "Loremipsum—✅ dolorsi amet con adipisc. El sedd eius tempor inc utl etd Magn, al…"
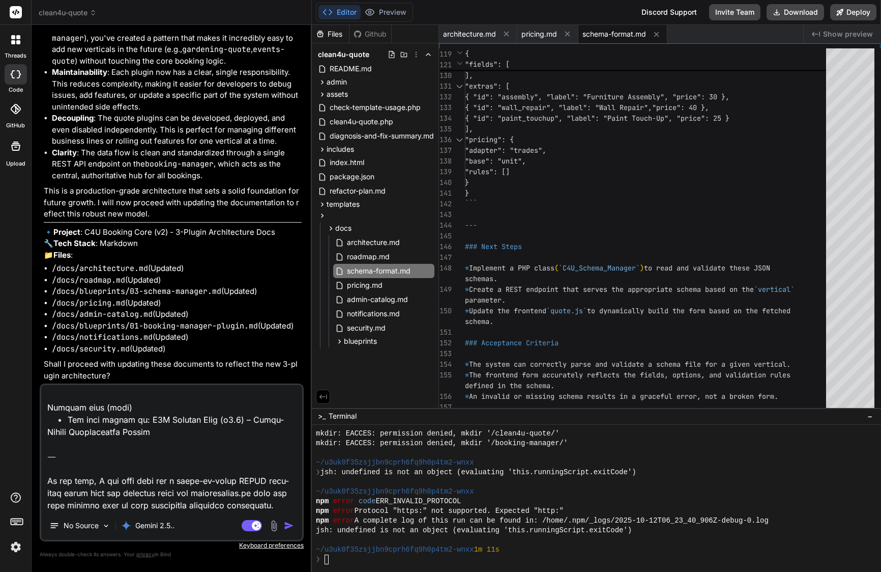
drag, startPoint x: 280, startPoint y: 506, endPoint x: 47, endPoint y: 452, distance: 238.6
click at [47, 452] on textarea at bounding box center [171, 448] width 261 height 126
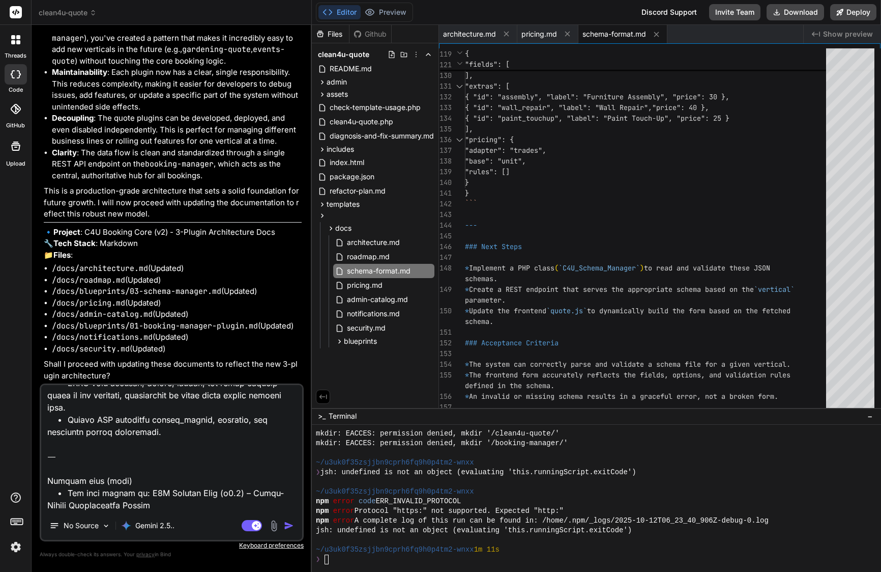
scroll to position [2372, 0]
paste textarea "Loremip—dolo’s a conse-ad-elits doeiu tem incididuntut.la etdo magn ali ENIMA m…"
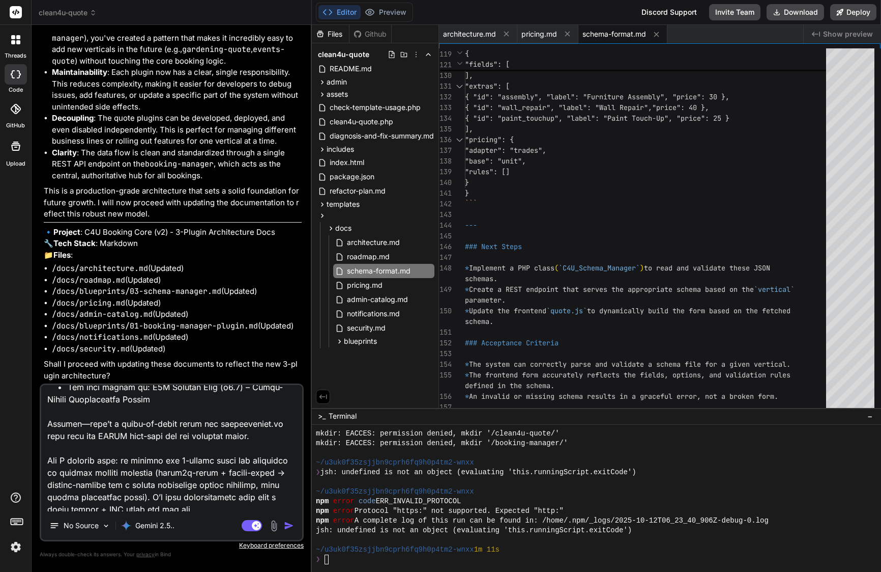
scroll to position [2441, 0]
click at [82, 428] on textarea at bounding box center [171, 448] width 261 height 126
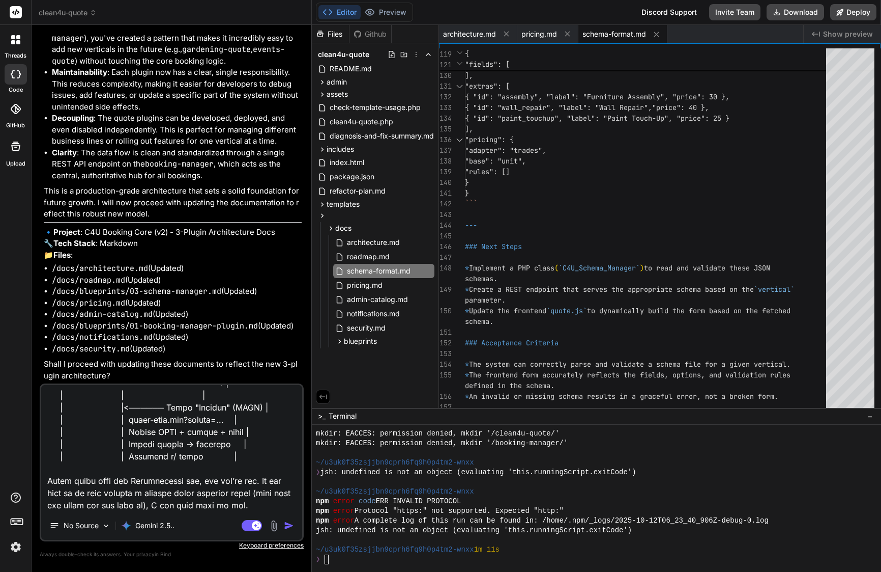
scroll to position [0, 0]
click at [288, 526] on img "button" at bounding box center [289, 525] width 10 height 10
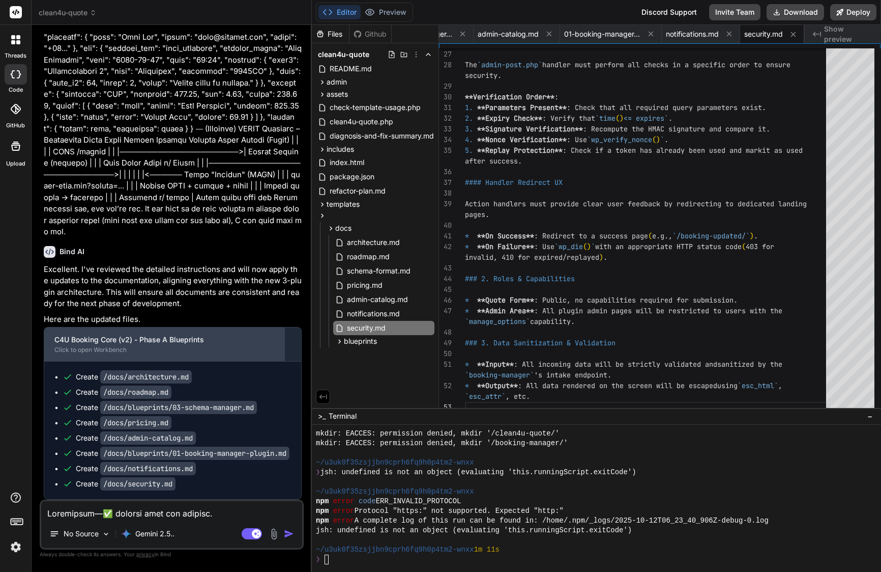
scroll to position [37179, 0]
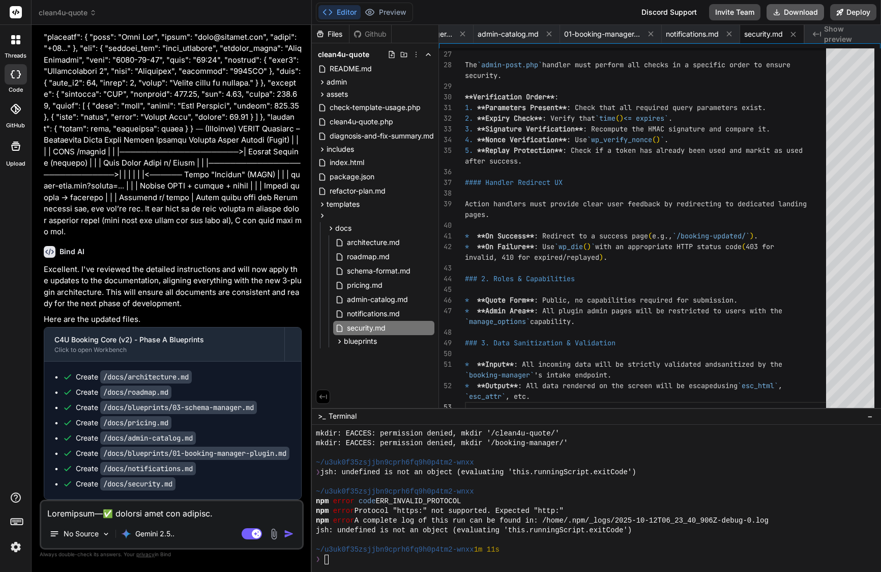
click at [800, 14] on button "Download" at bounding box center [796, 12] width 58 height 16
